Goal: Task Accomplishment & Management: Manage account settings

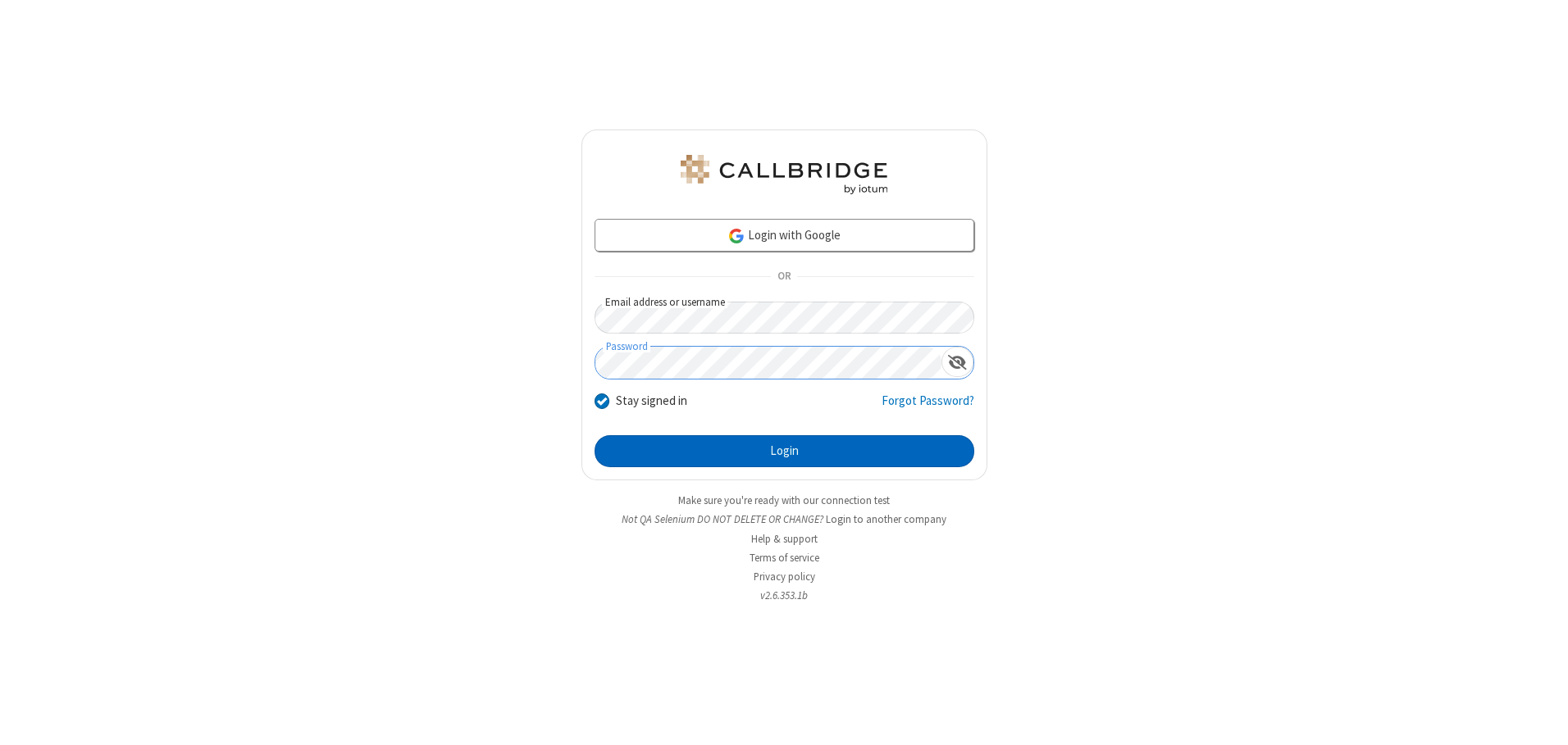
click at [784, 451] on button "Login" at bounding box center [784, 451] width 379 height 33
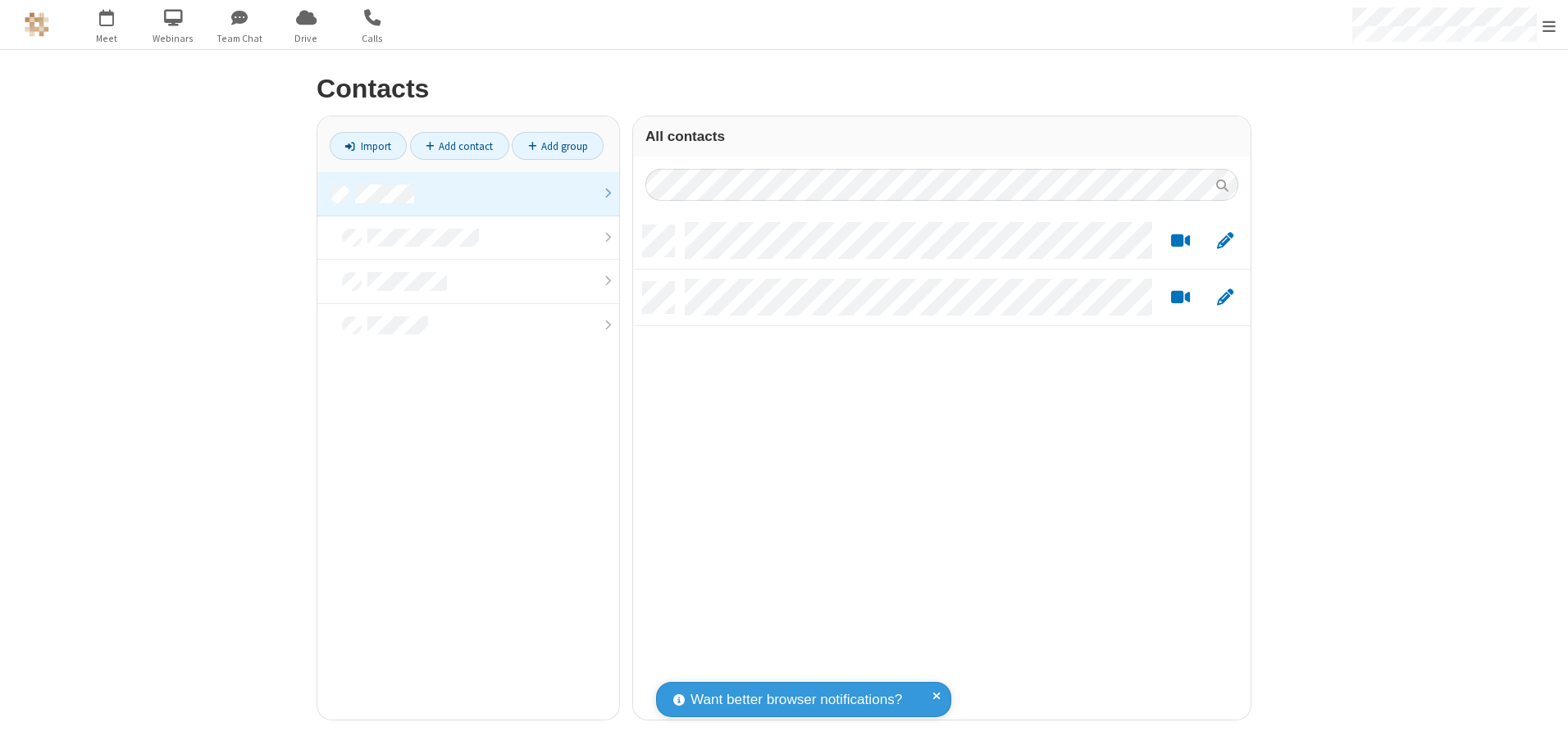
scroll to position [494, 605]
click at [469, 193] on link at bounding box center [468, 194] width 301 height 44
click at [459, 146] on link "Add contact" at bounding box center [459, 146] width 99 height 28
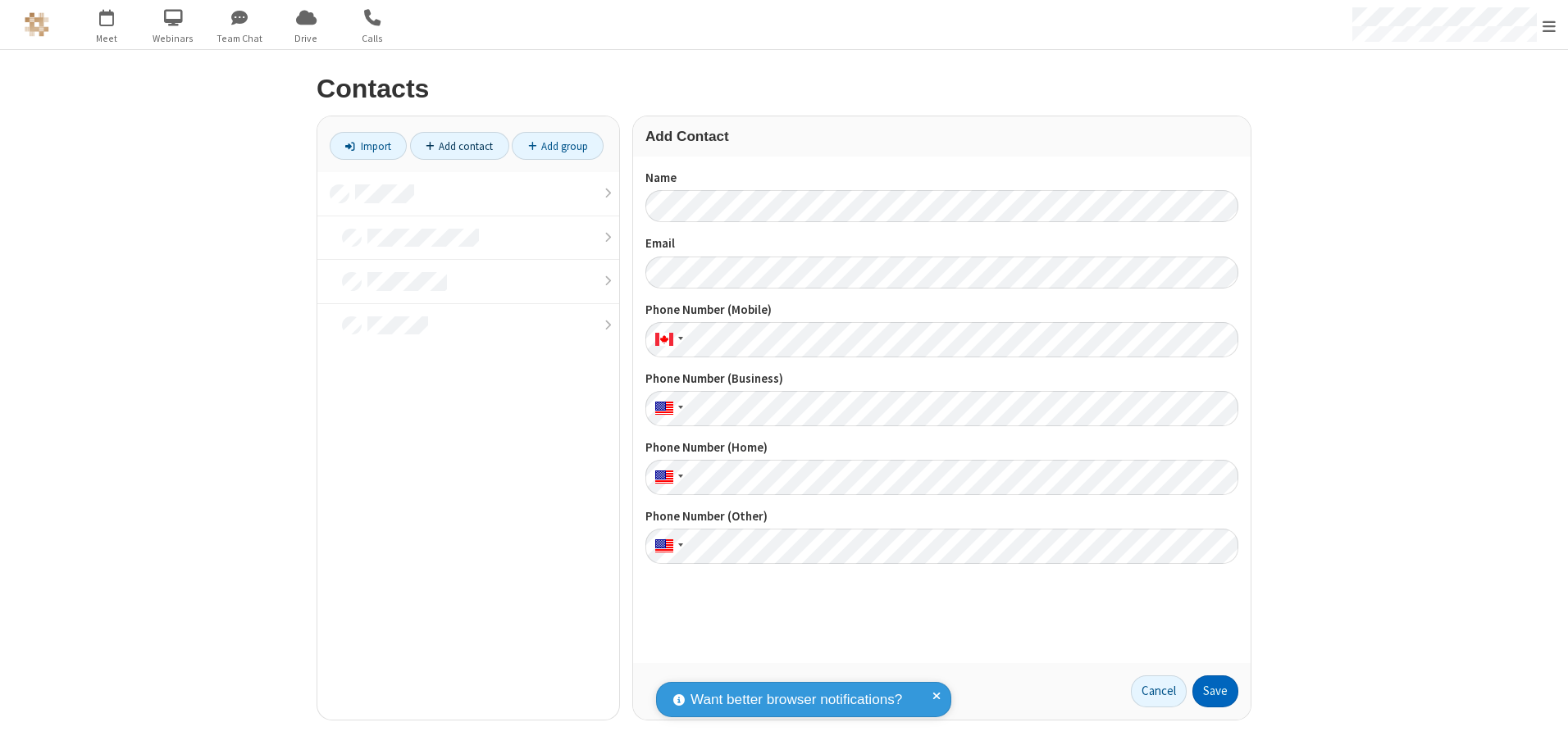
click at [1216, 691] on button "Save" at bounding box center [1215, 692] width 46 height 33
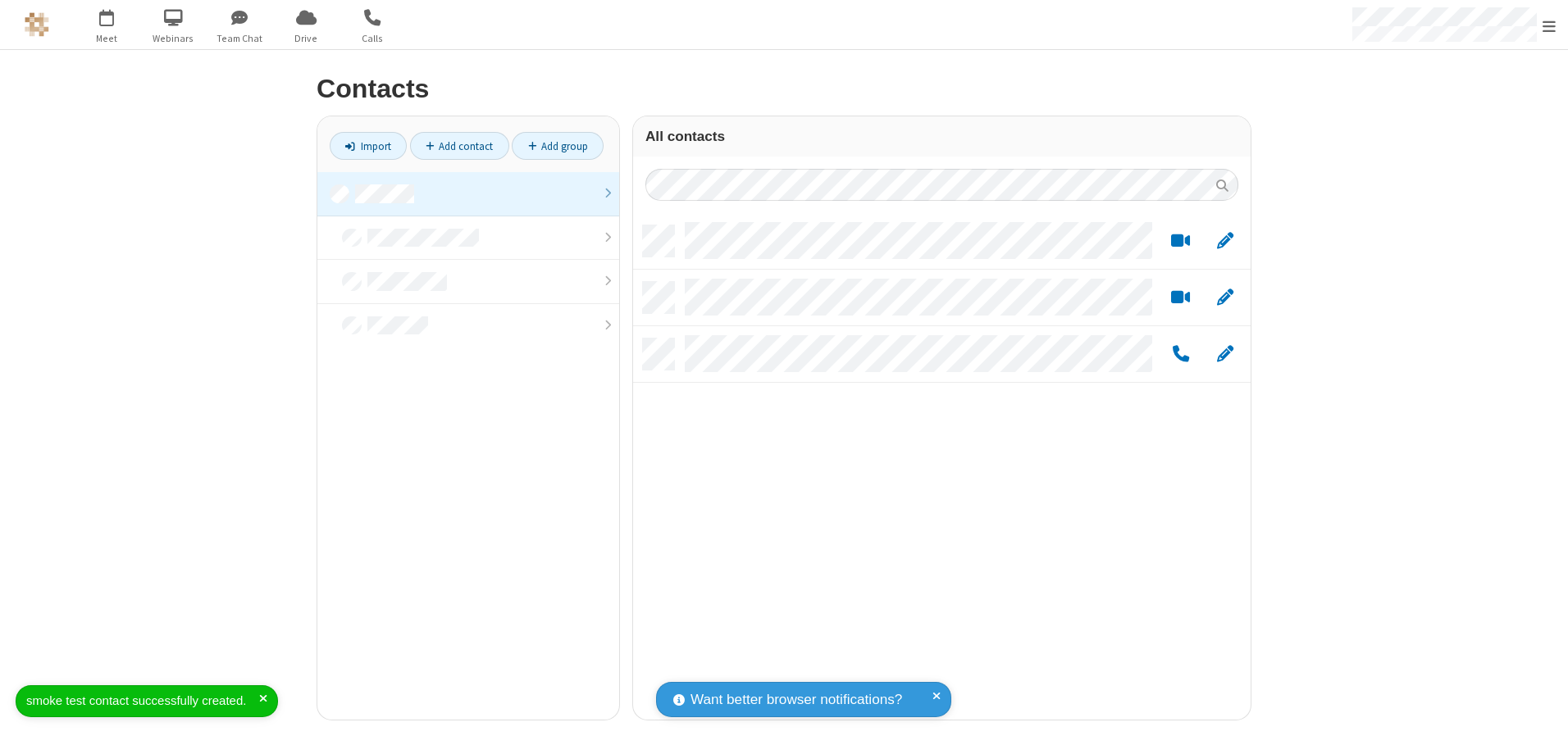
scroll to position [494, 605]
click at [459, 146] on link "Add contact" at bounding box center [459, 146] width 99 height 28
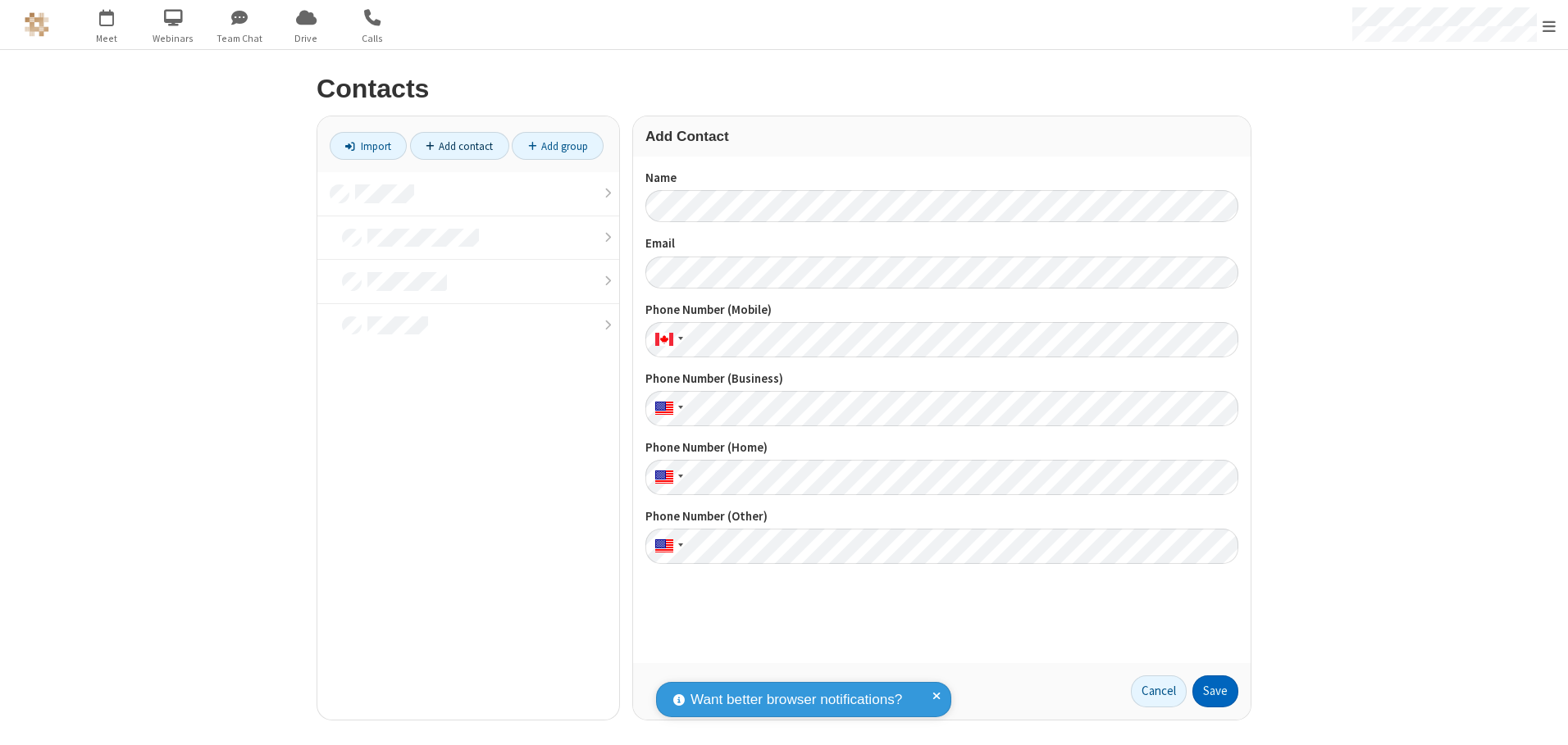
click at [1216, 691] on button "Save" at bounding box center [1215, 692] width 46 height 33
